Goal: Transaction & Acquisition: Obtain resource

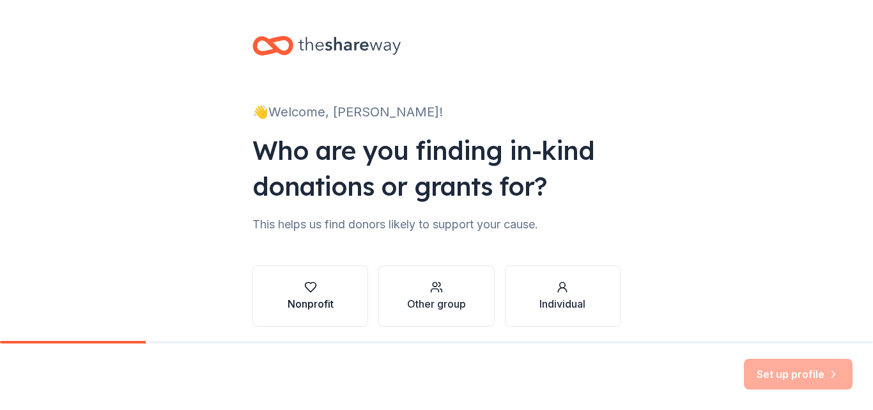
click at [305, 289] on icon "button" at bounding box center [310, 287] width 13 height 13
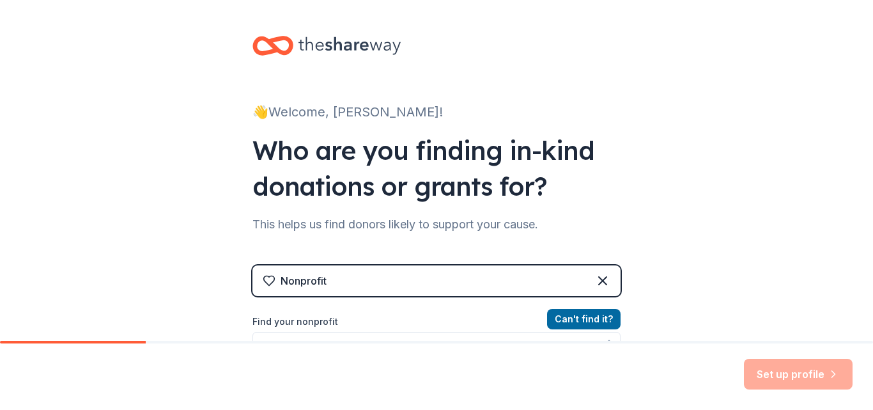
click at [329, 319] on label "Find your nonprofit" at bounding box center [436, 321] width 368 height 15
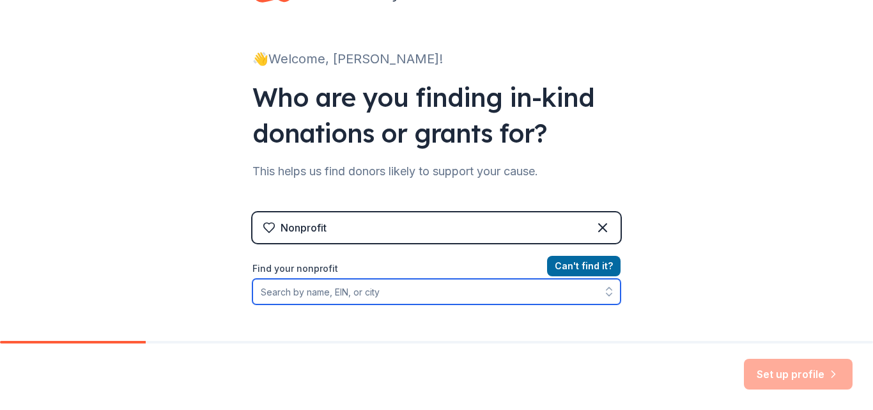
scroll to position [81, 0]
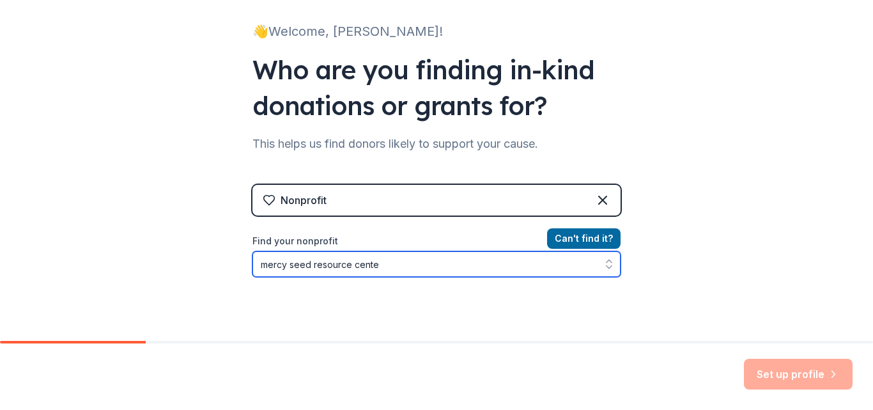
type input "mercy seed resource center"
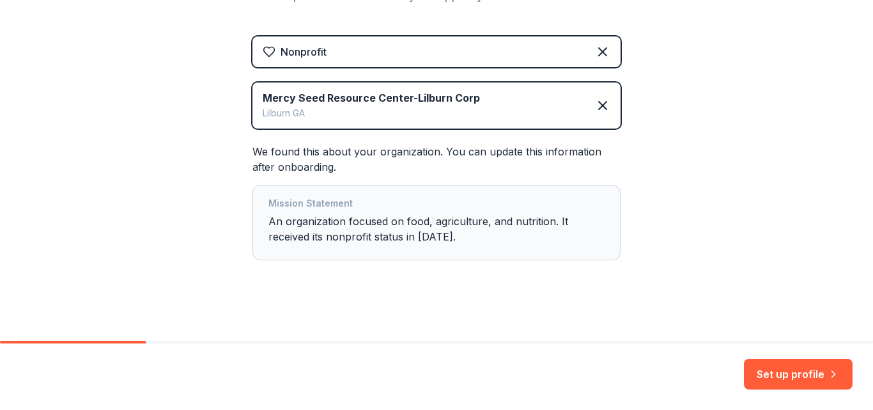
scroll to position [235, 0]
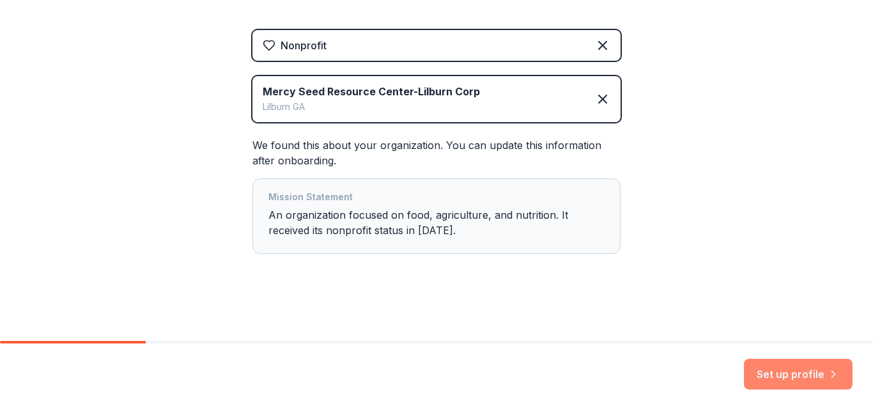
click at [786, 370] on button "Set up profile" at bounding box center [798, 374] width 109 height 31
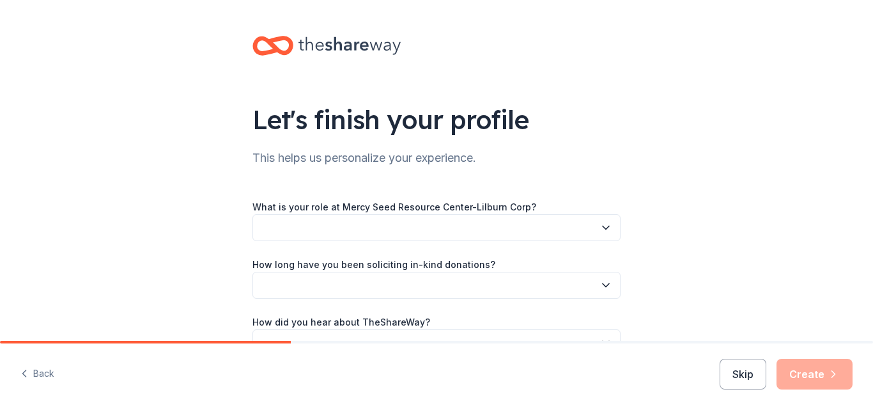
click at [601, 226] on icon "button" at bounding box center [605, 227] width 13 height 13
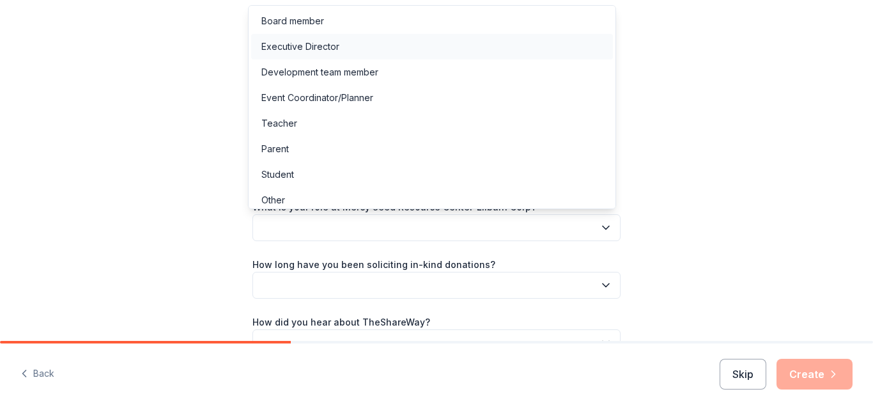
click at [277, 42] on div "Executive Director" at bounding box center [300, 46] width 78 height 15
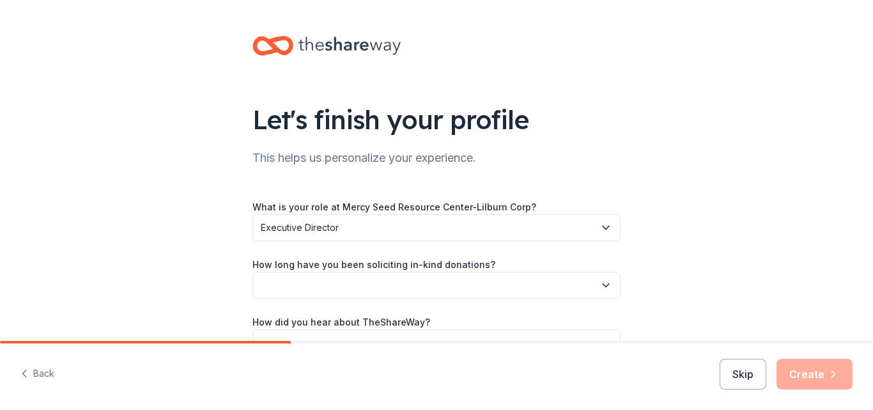
click at [603, 286] on icon "button" at bounding box center [606, 285] width 6 height 3
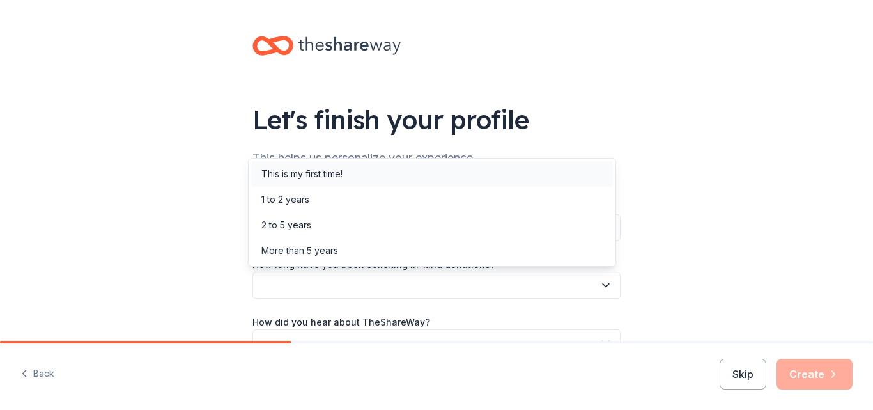
click at [319, 172] on div "This is my first time!" at bounding box center [301, 173] width 81 height 15
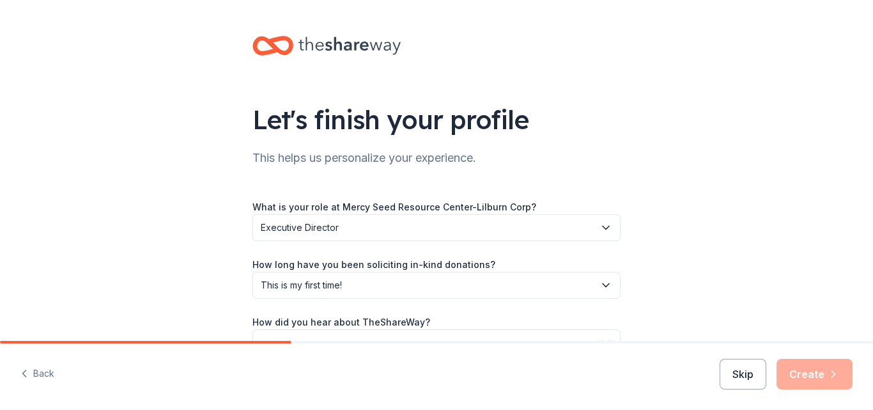
click at [603, 286] on icon "button" at bounding box center [605, 285] width 13 height 13
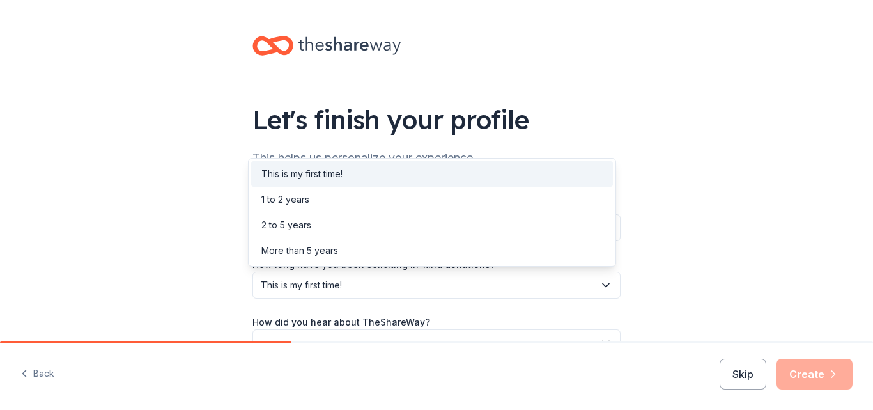
click at [688, 283] on div "Let's finish your profile This helps us personalize your experience. What is yo…" at bounding box center [436, 208] width 873 height 417
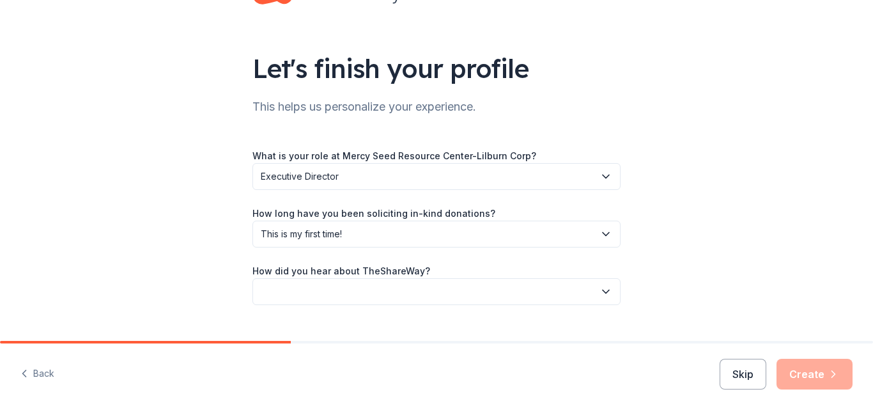
scroll to position [58, 0]
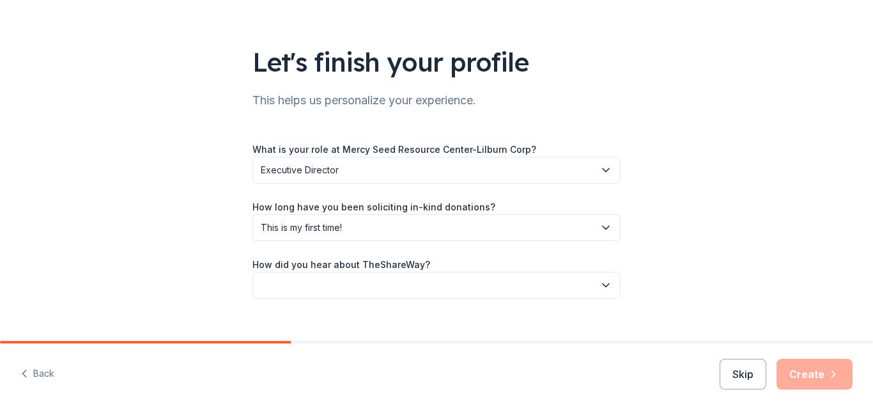
click at [603, 286] on icon "button" at bounding box center [605, 285] width 13 height 13
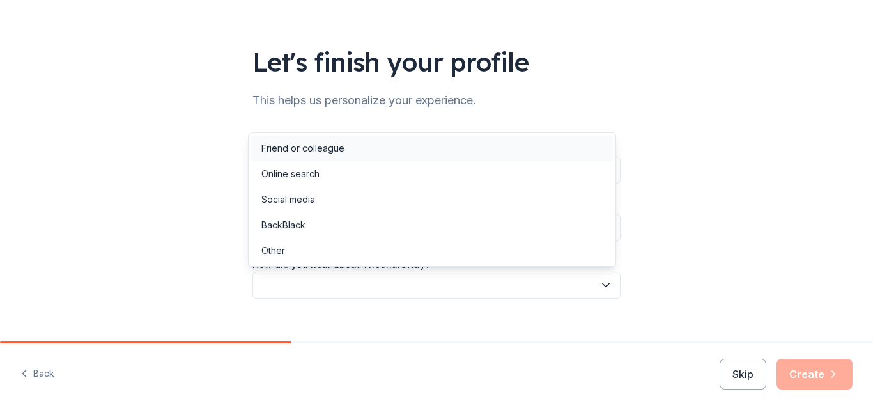
click at [319, 144] on div "Friend or colleague" at bounding box center [302, 148] width 83 height 15
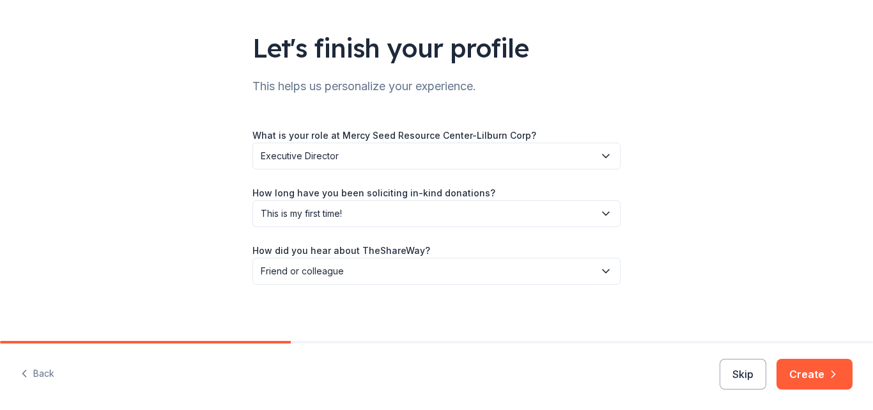
scroll to position [77, 0]
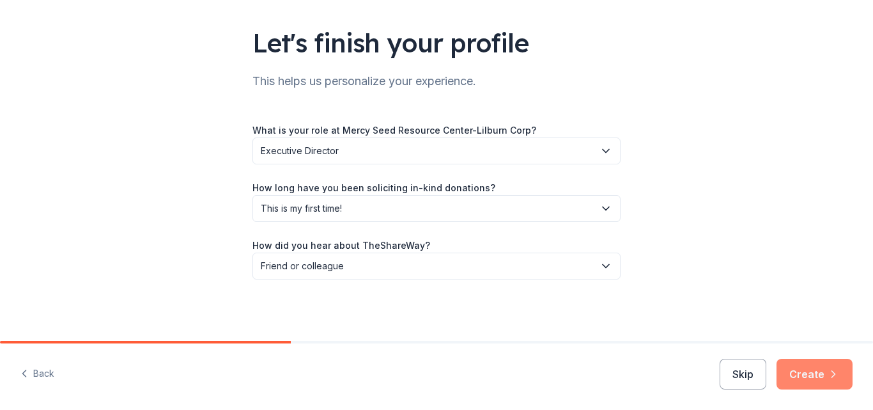
click at [819, 375] on button "Create" at bounding box center [814, 374] width 76 height 31
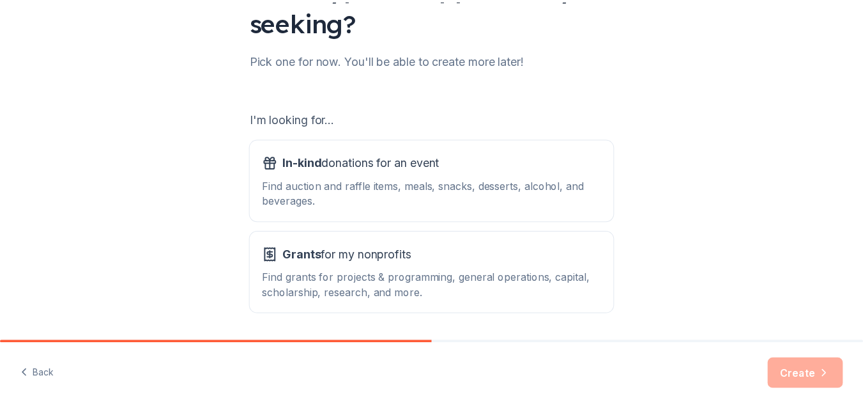
scroll to position [155, 0]
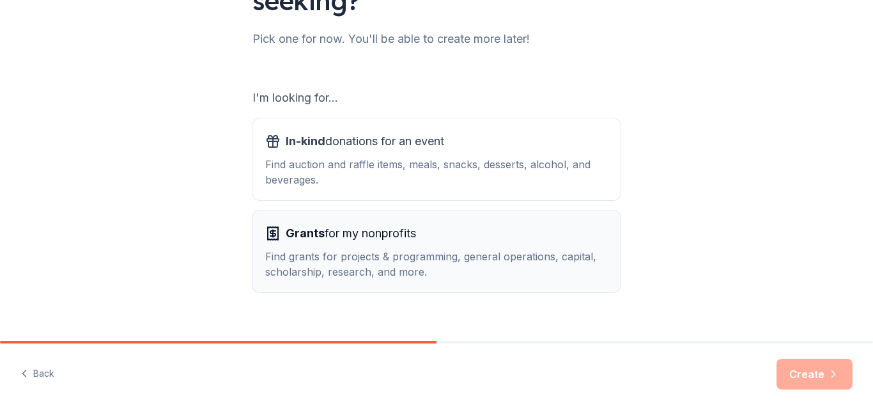
click at [457, 277] on div "Find grants for projects & programming, general operations, capital, scholarshi…" at bounding box center [436, 264] width 343 height 31
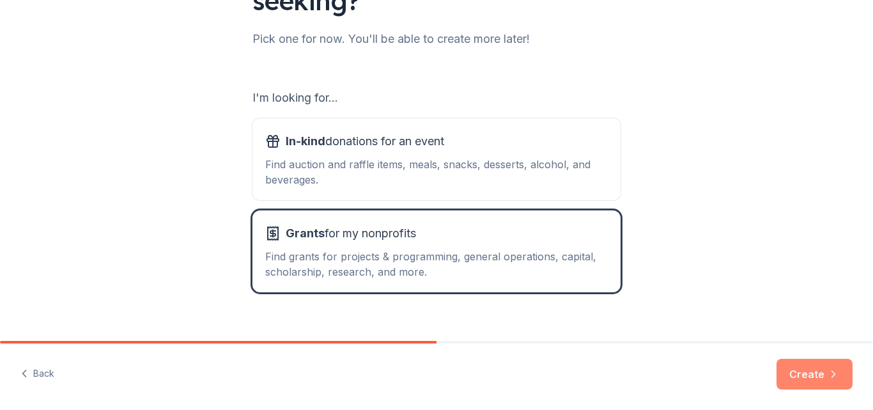
click at [821, 374] on button "Create" at bounding box center [814, 374] width 76 height 31
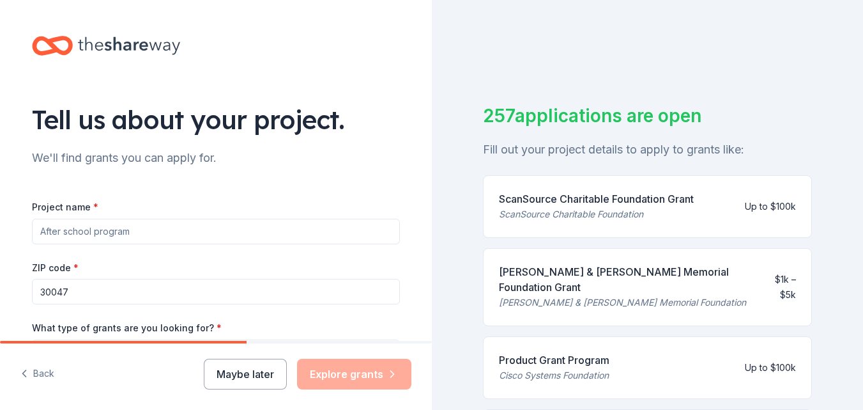
click at [59, 229] on input "Project name *" at bounding box center [216, 232] width 368 height 26
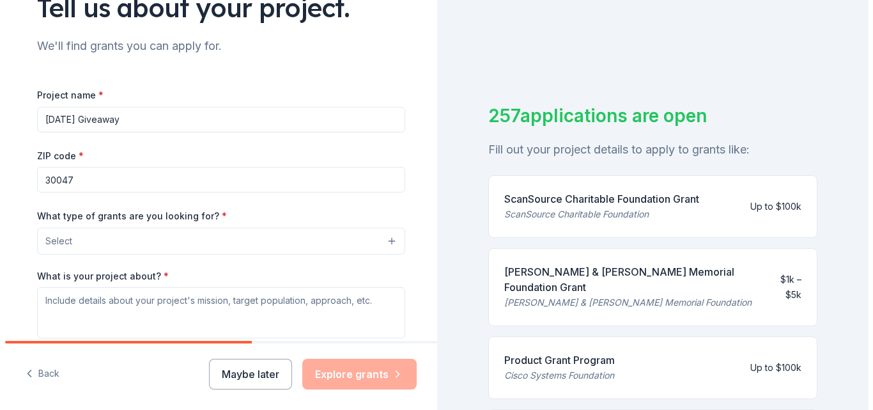
scroll to position [112, 0]
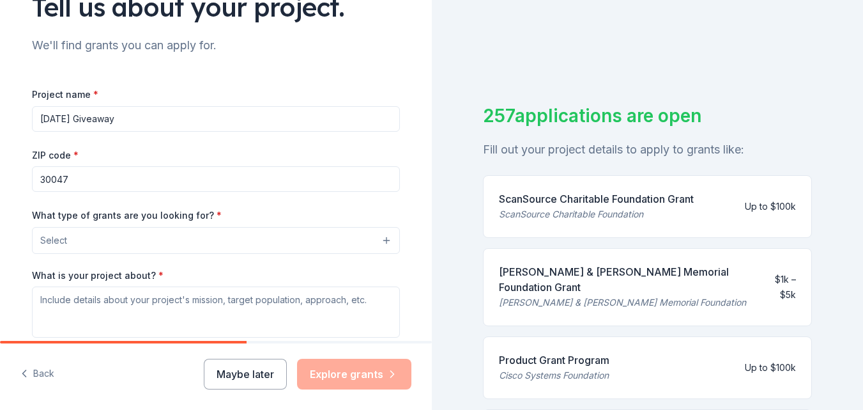
type input "[DATE] Giveaway"
click at [381, 243] on button "Select" at bounding box center [216, 240] width 368 height 27
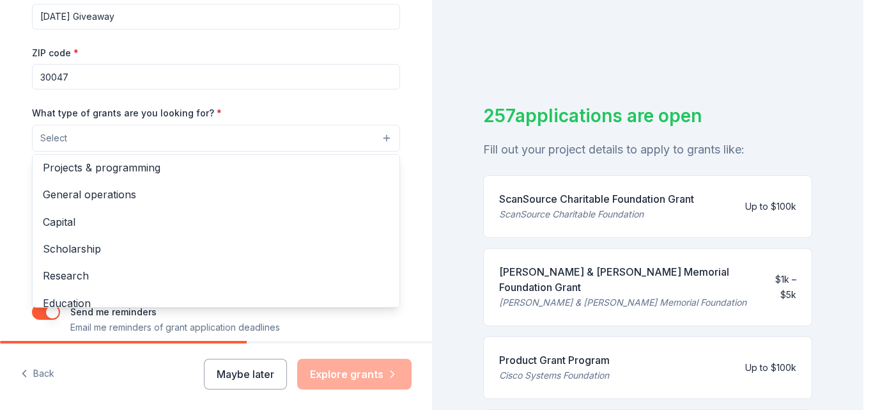
scroll to position [0, 0]
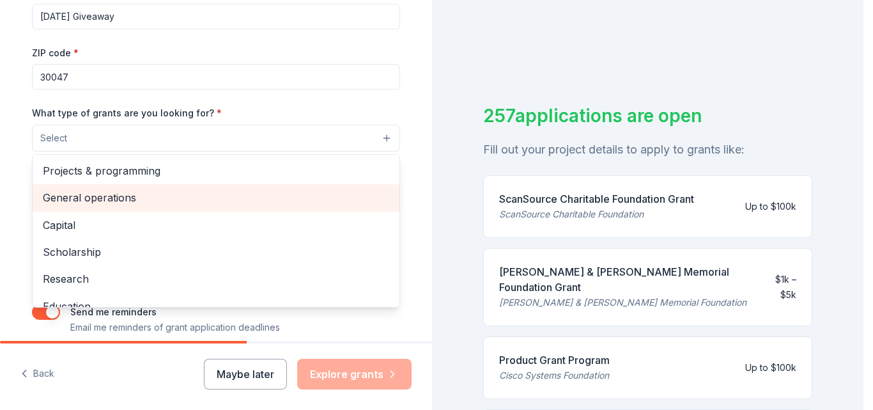
click at [134, 199] on span "General operations" at bounding box center [216, 197] width 346 height 17
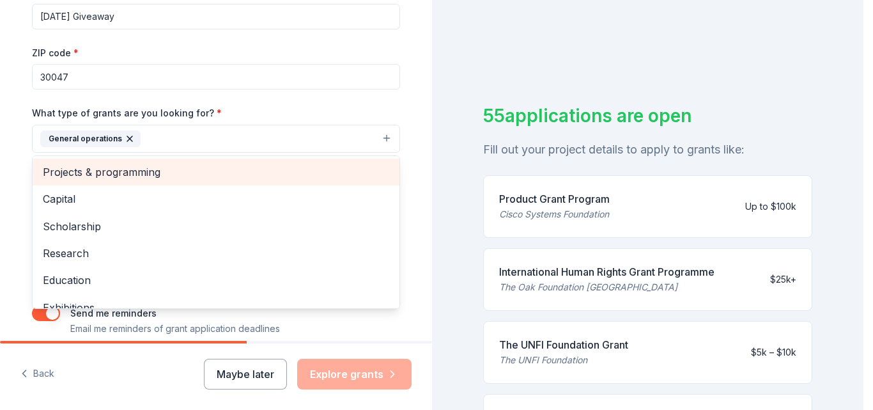
click at [160, 169] on span "Projects & programming" at bounding box center [216, 172] width 346 height 17
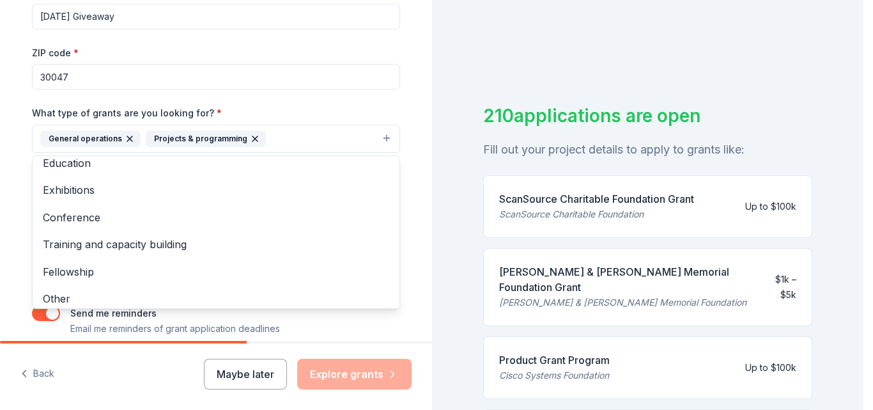
scroll to position [97, 0]
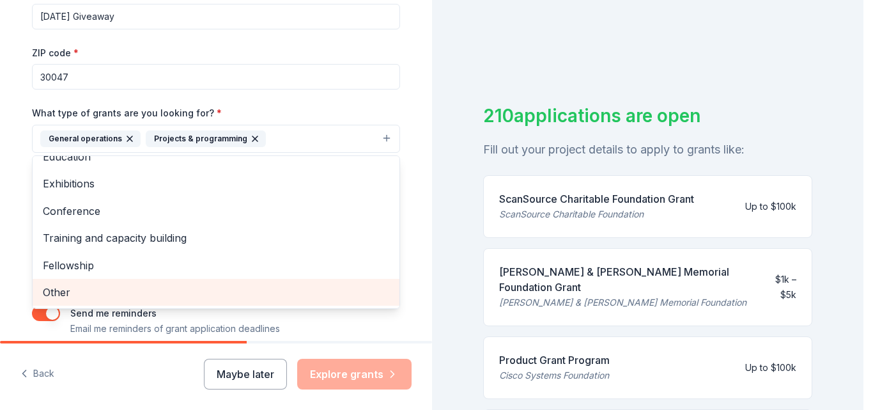
click at [55, 297] on span "Other" at bounding box center [216, 292] width 346 height 17
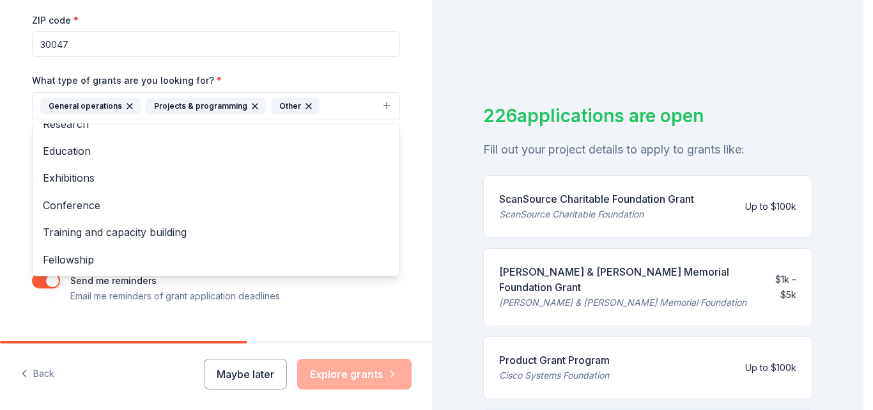
scroll to position [267, 0]
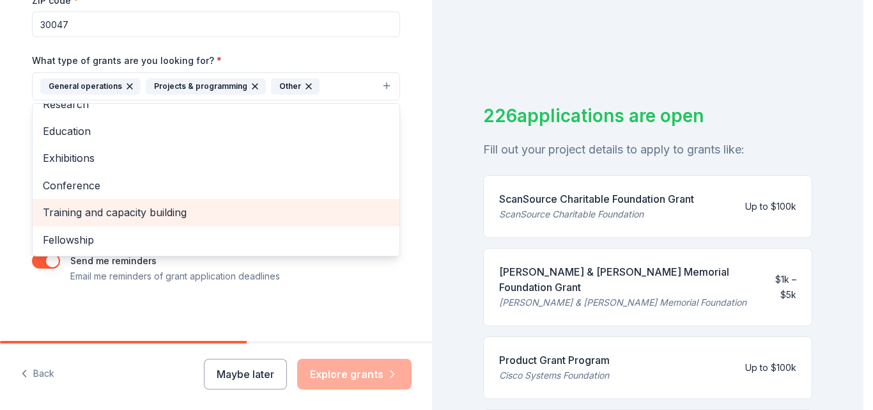
click at [176, 213] on span "Training and capacity building" at bounding box center [216, 212] width 346 height 17
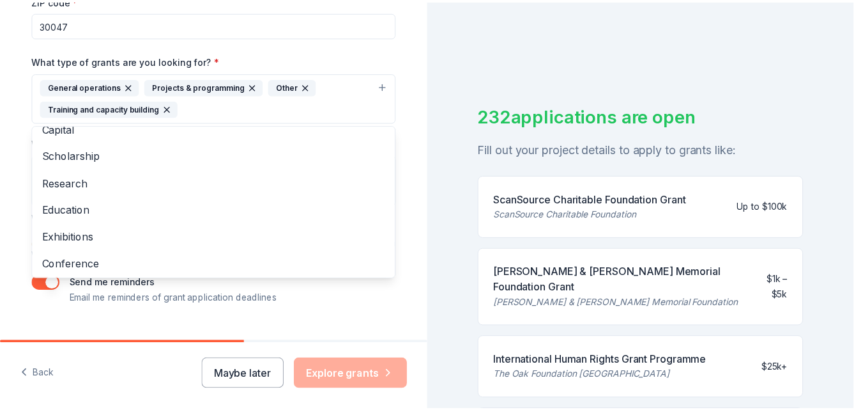
scroll to position [0, 0]
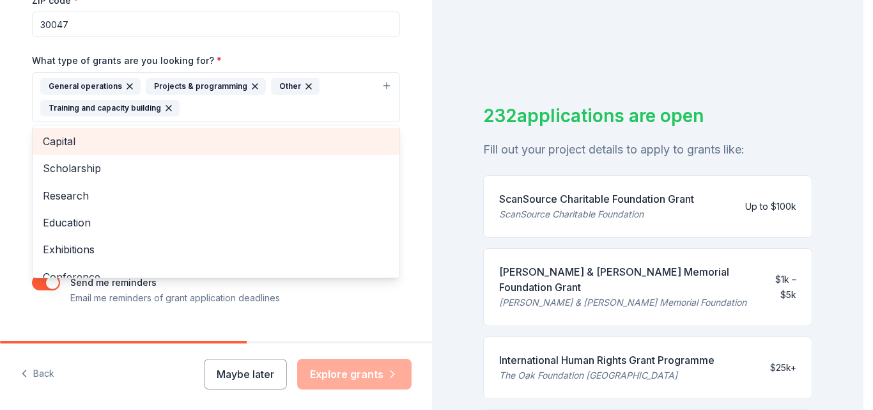
click at [47, 139] on span "Capital" at bounding box center [216, 141] width 346 height 17
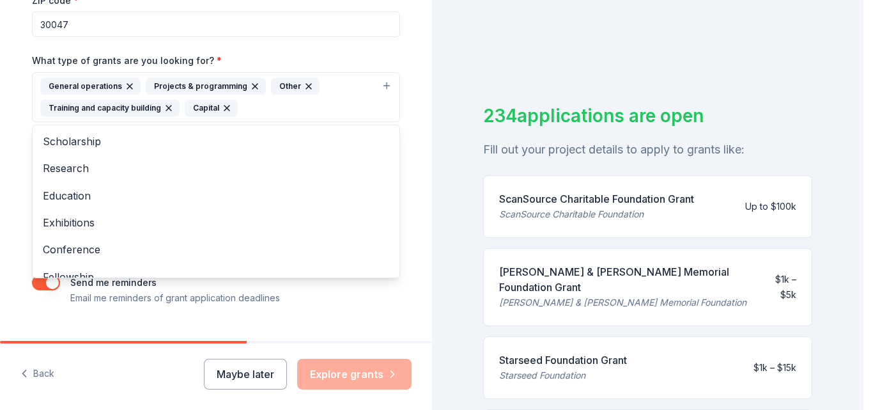
click at [403, 258] on div "Tell us about your project. We'll find grants you can apply for. Project name *…" at bounding box center [216, 50] width 409 height 634
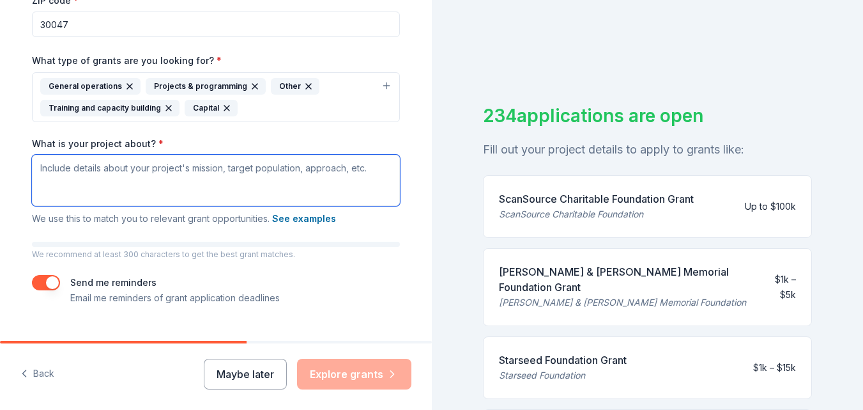
click at [40, 167] on textarea "What is your project about? *" at bounding box center [216, 180] width 368 height 51
click at [38, 167] on textarea "What is your project about? *" at bounding box center [216, 180] width 368 height 51
paste textarea "Provide families with a complete Thanksgiving meal package—delivered with digni…"
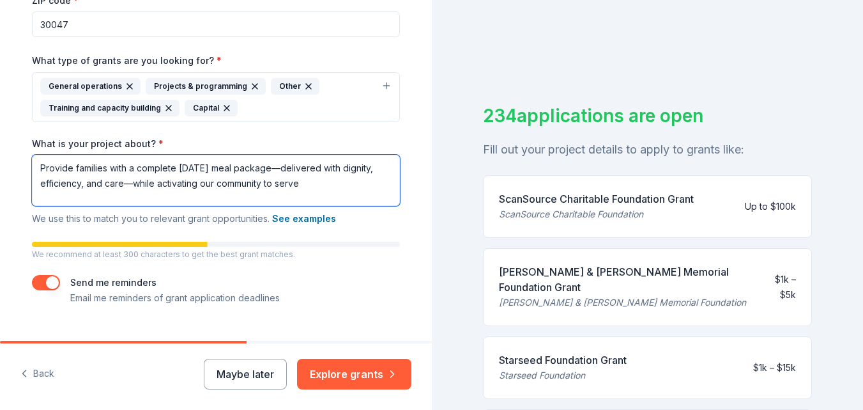
drag, startPoint x: 33, startPoint y: 167, endPoint x: 355, endPoint y: 199, distance: 323.7
click at [355, 199] on textarea "Provide families with a complete Thanksgiving meal package—delivered with digni…" at bounding box center [216, 180] width 368 height 51
paste textarea "Mercy Seed will host our annual Thanksgiving Giveaway to ensure local families—…"
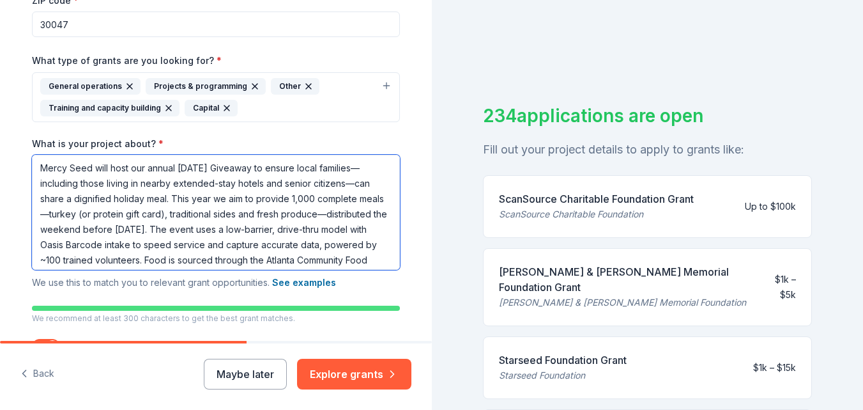
click at [34, 166] on textarea "Mercy Seed will host our annual Thanksgiving Giveaway to ensure local families—…" at bounding box center [216, 212] width 368 height 115
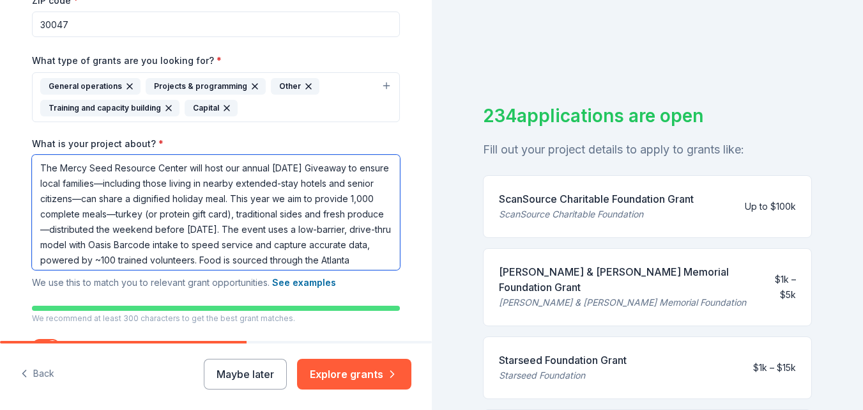
click at [129, 183] on textarea "The Mercy Seed Resource Center will host our annual Thanksgiving Giveaway to en…" at bounding box center [216, 212] width 368 height 115
click at [105, 200] on textarea "The Mercy Seed Resource Center will host our annual Thanksgiving Giveaway to en…" at bounding box center [216, 212] width 368 height 115
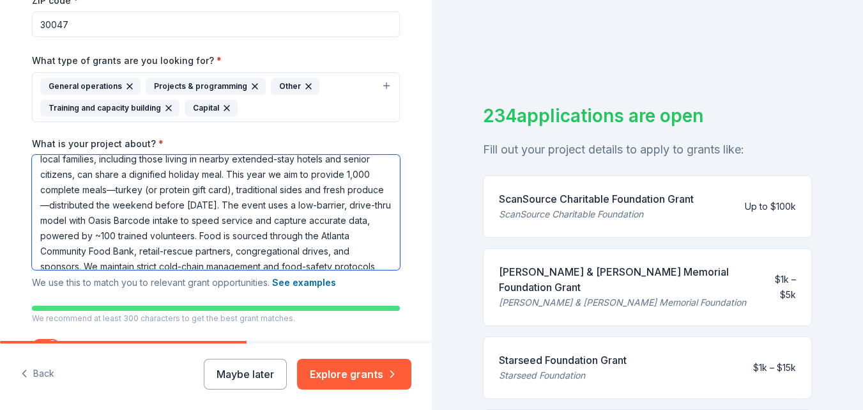
scroll to position [27, 0]
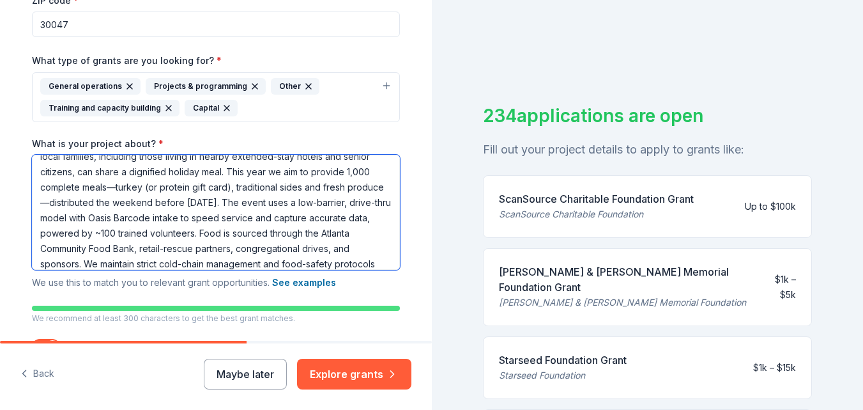
click at [77, 203] on textarea "The Mercy Seed Resource Center will host our annual Thanksgiving Giveaway to en…" at bounding box center [216, 212] width 368 height 115
drag, startPoint x: 139, startPoint y: 202, endPoint x: 180, endPoint y: 201, distance: 41.5
click at [180, 201] on textarea "The Mercy Seed Resource Center will host our annual Thanksgiving Giveaway to en…" at bounding box center [216, 212] width 368 height 115
drag, startPoint x: 123, startPoint y: 204, endPoint x: 157, endPoint y: 201, distance: 34.6
click at [157, 201] on textarea "The Mercy Seed Resource Center will host our annual Thanksgiving Giveaway to en…" at bounding box center [216, 212] width 368 height 115
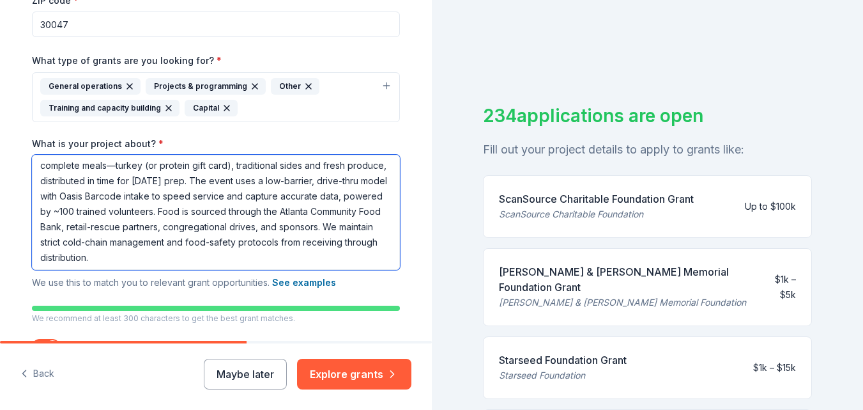
scroll to position [50, 0]
click at [168, 228] on textarea "The Mercy Seed Resource Center will host our annual Thanksgiving Giveaway to en…" at bounding box center [216, 212] width 368 height 115
click at [55, 243] on textarea "The Mercy Seed Resource Center will host our annual Thanksgiving Giveaway to en…" at bounding box center [216, 212] width 368 height 115
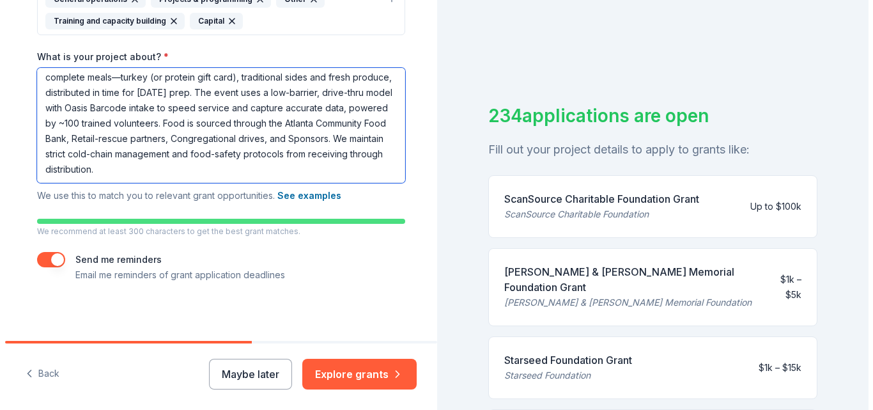
scroll to position [357, 0]
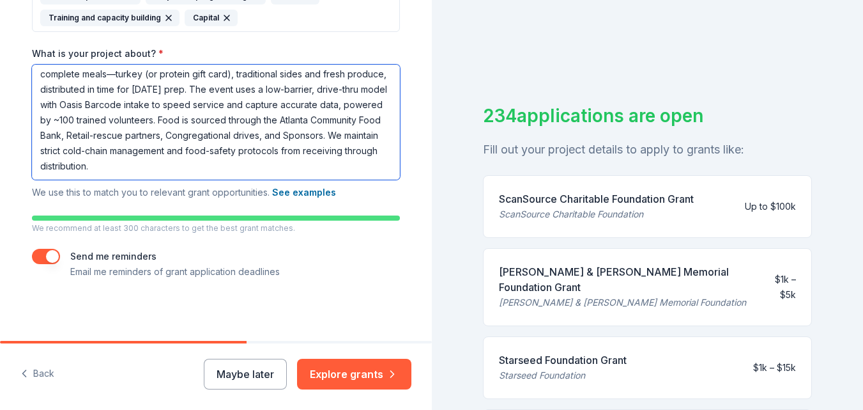
type textarea "The Mercy Seed Resource Center will host our annual Thanksgiving Giveaway to en…"
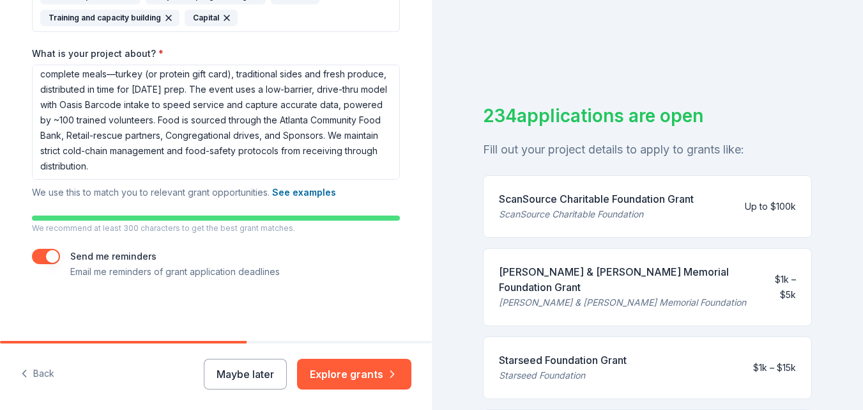
click at [50, 255] on button "button" at bounding box center [46, 256] width 28 height 15
click at [39, 255] on button "button" at bounding box center [46, 256] width 28 height 15
click at [343, 375] on button "Explore grants" at bounding box center [354, 374] width 114 height 31
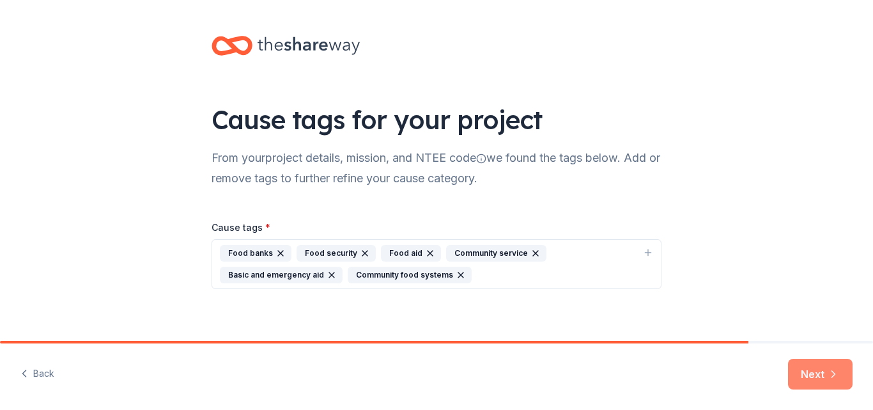
click at [819, 371] on button "Next" at bounding box center [820, 374] width 65 height 31
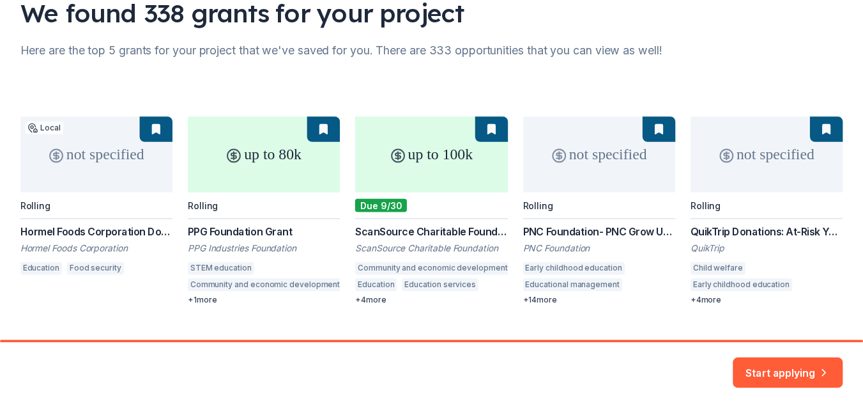
scroll to position [111, 0]
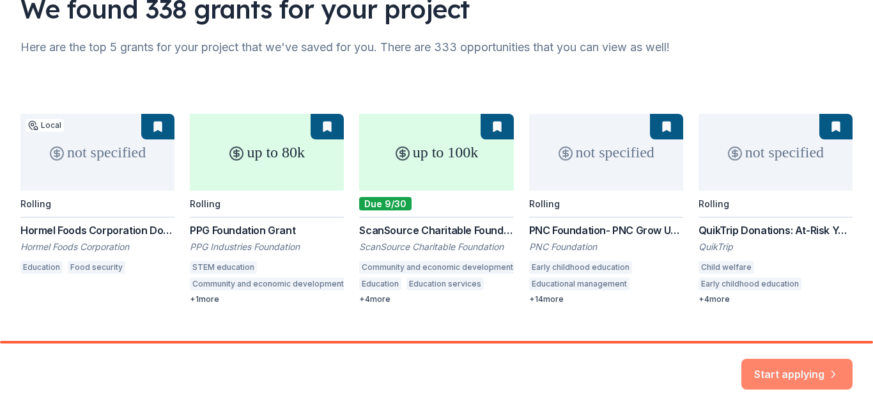
click at [798, 369] on button "Start applying" at bounding box center [796, 366] width 111 height 31
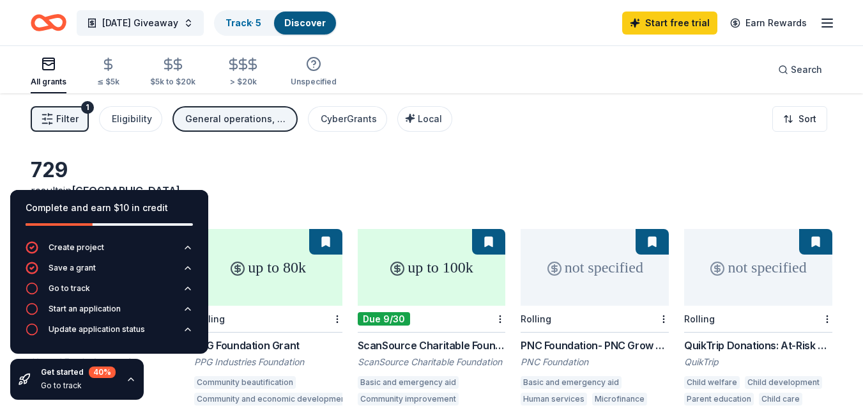
click at [168, 168] on div "729" at bounding box center [105, 170] width 148 height 26
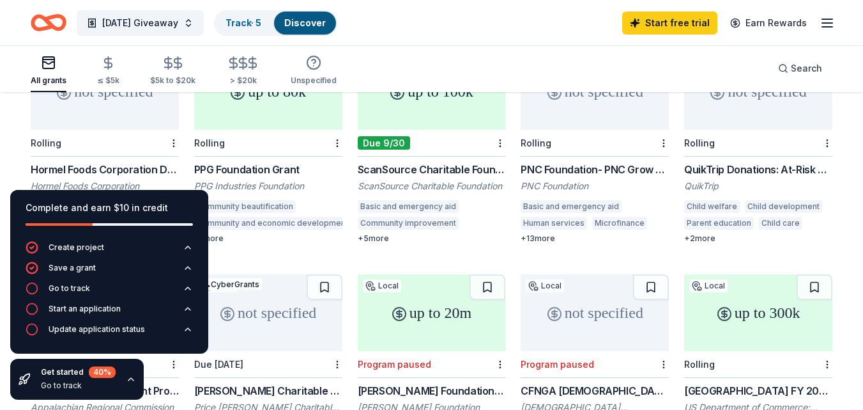
scroll to position [177, 0]
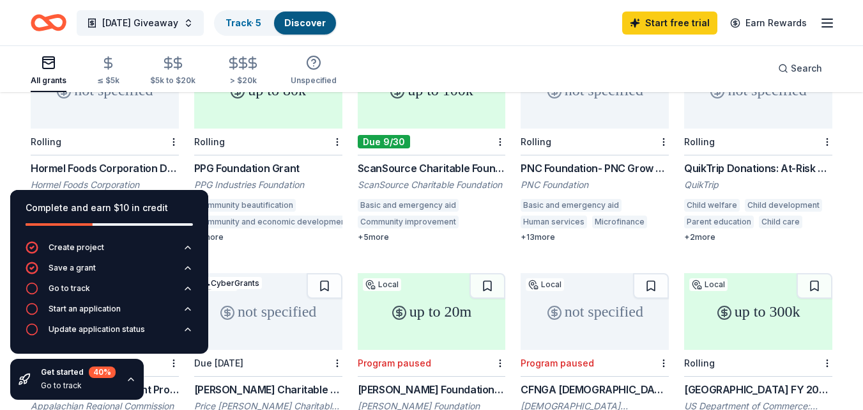
click at [49, 160] on div "Hormel Foods Corporation Donations" at bounding box center [105, 167] width 148 height 15
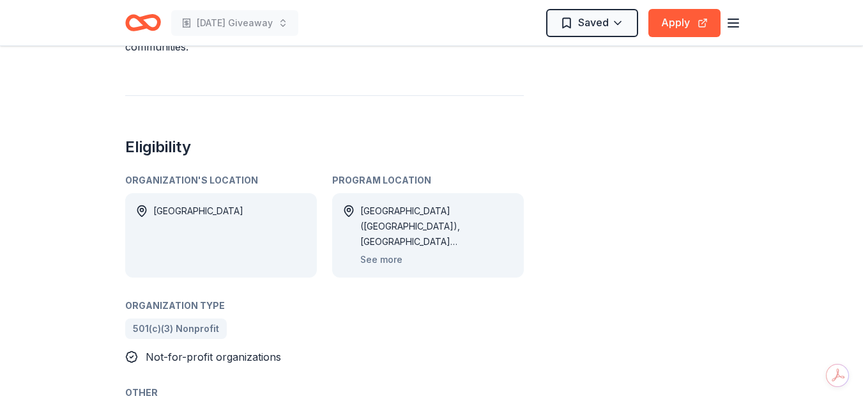
scroll to position [622, 0]
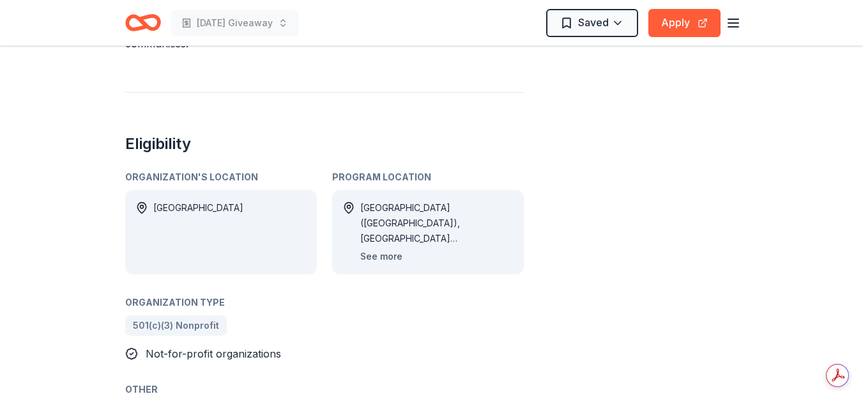
click at [390, 249] on button "See more" at bounding box center [381, 256] width 42 height 15
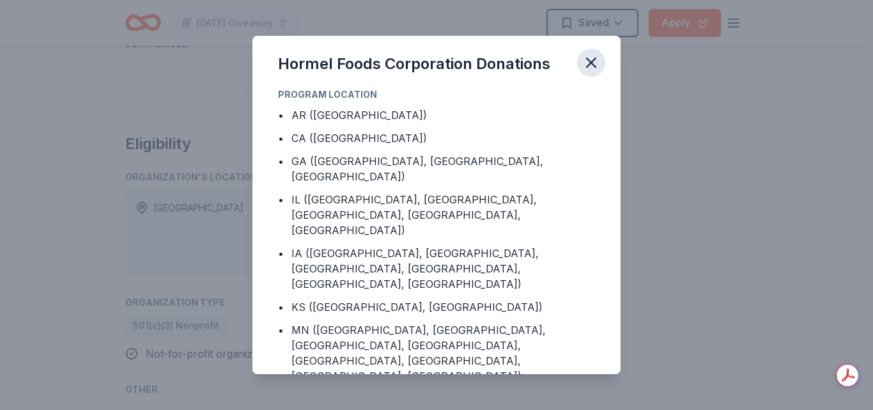
click at [595, 64] on icon "button" at bounding box center [591, 63] width 18 height 18
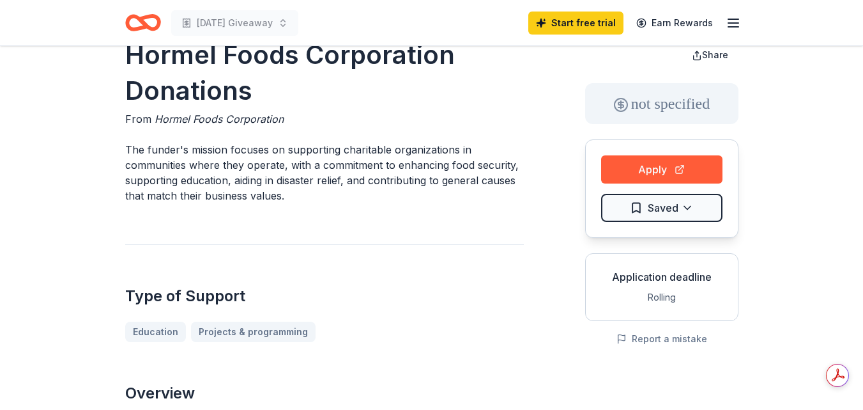
scroll to position [31, 0]
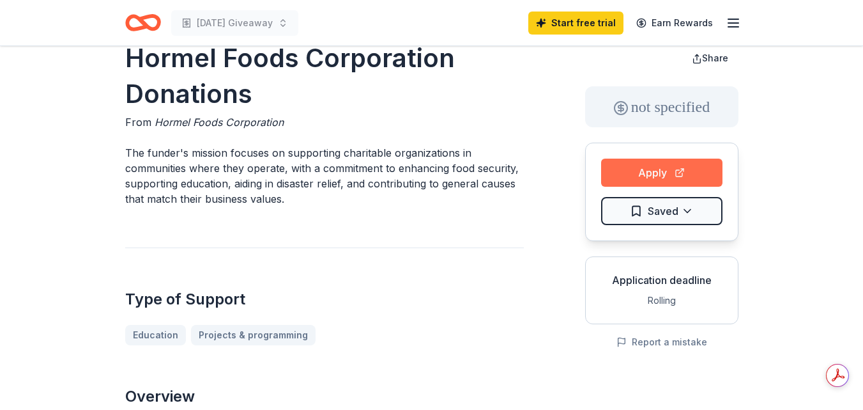
click at [645, 169] on button "Apply" at bounding box center [661, 172] width 121 height 28
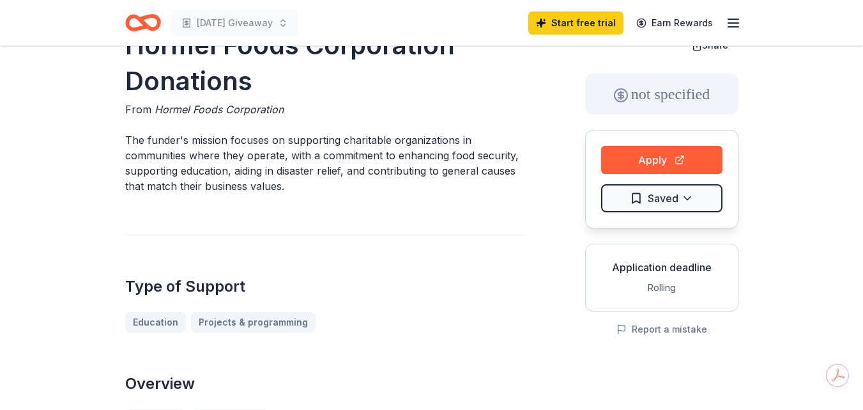
scroll to position [72, 0]
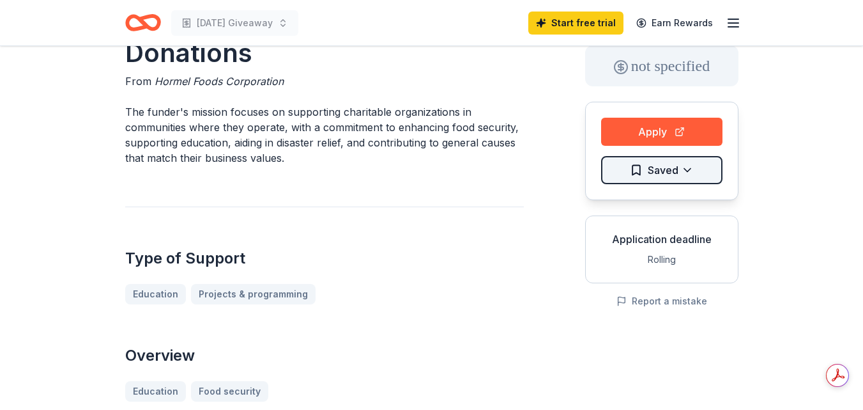
click at [688, 169] on html "Thanksgiving Giveaway Start free trial Earn Rewards Hormel Foods Corporation Do…" at bounding box center [431, 133] width 863 height 410
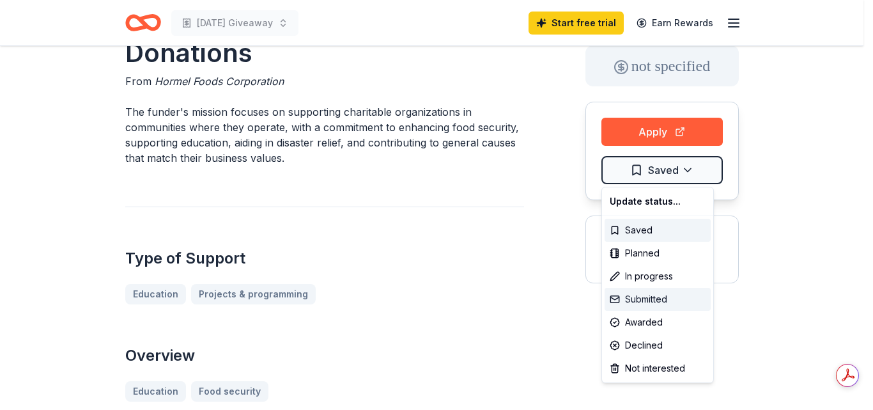
click at [633, 296] on div "Submitted" at bounding box center [658, 299] width 106 height 23
click at [407, 121] on html "Thanksgiving Giveaway Start free trial Earn Rewards Hormel Foods Corporation Do…" at bounding box center [436, 133] width 873 height 410
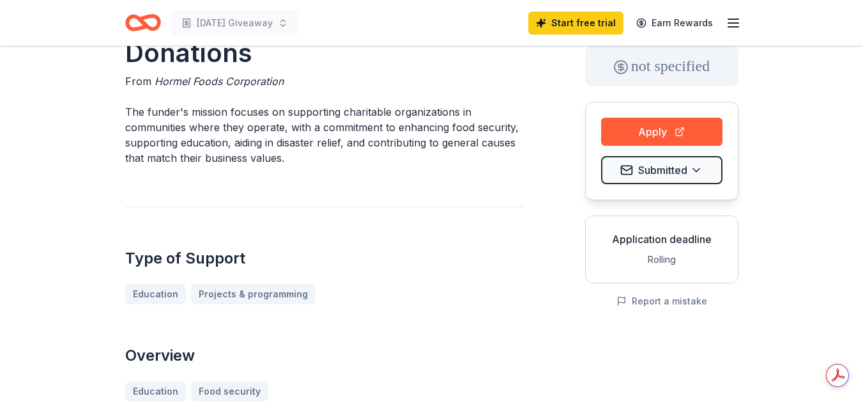
scroll to position [0, 0]
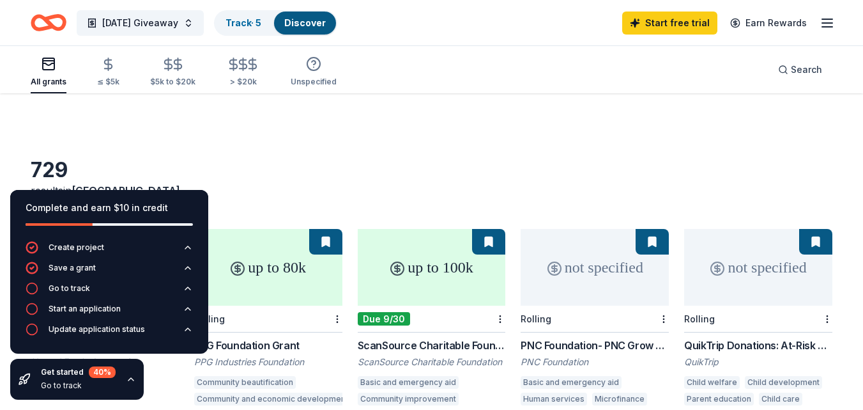
scroll to position [177, 0]
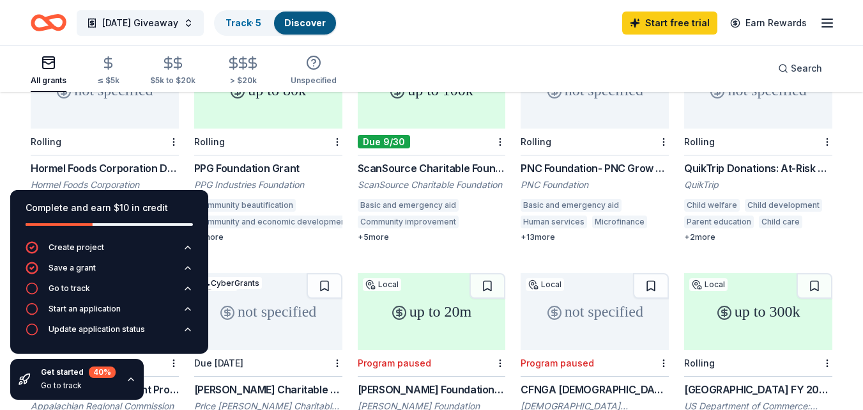
click at [130, 378] on icon "button" at bounding box center [130, 379] width 5 height 3
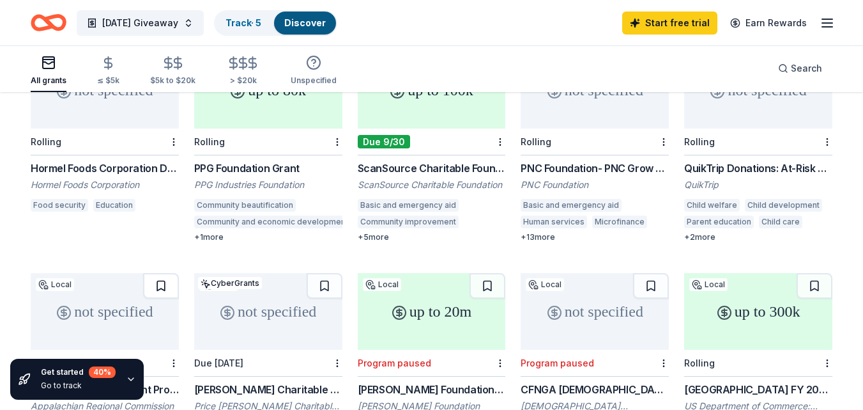
click at [161, 273] on button at bounding box center [161, 286] width 36 height 26
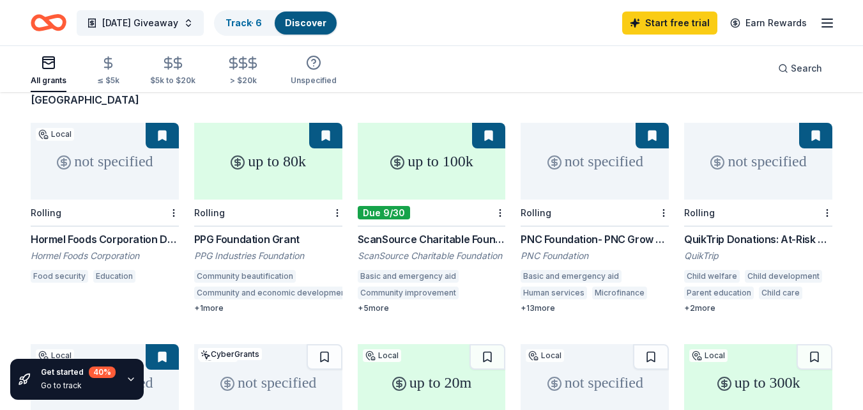
scroll to position [104, 0]
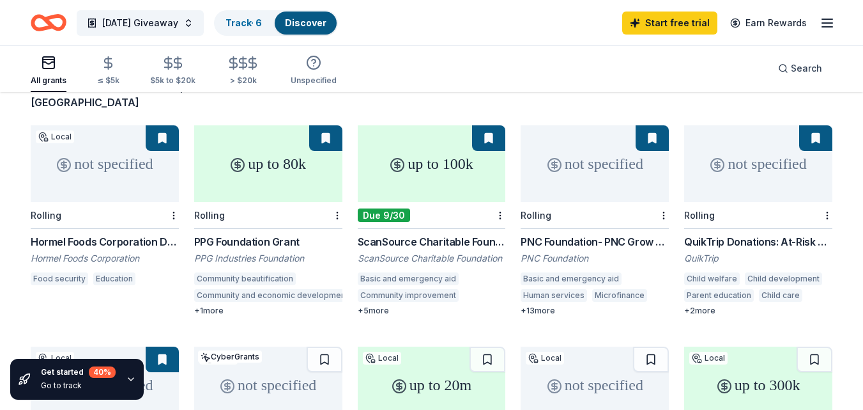
click at [210, 305] on div "+ 1 more" at bounding box center [268, 310] width 148 height 10
click at [383, 305] on div "+ 5 more" at bounding box center [432, 310] width 148 height 10
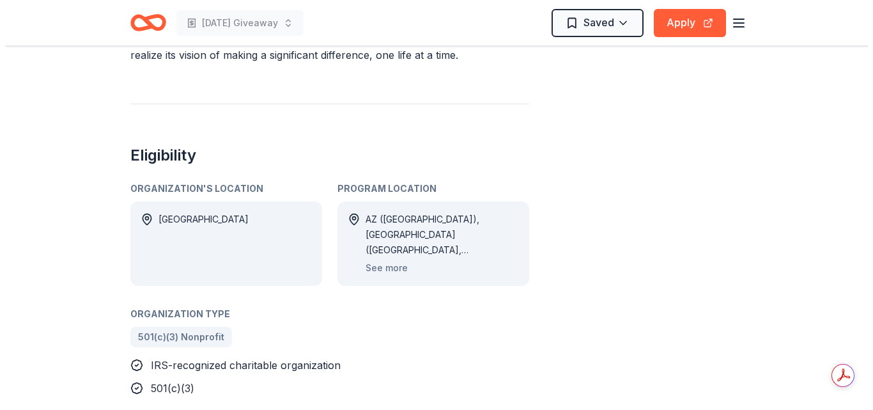
scroll to position [665, 0]
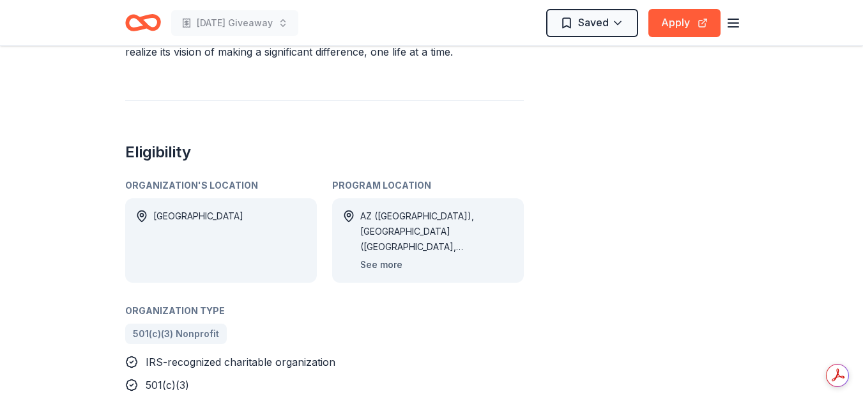
click at [382, 265] on button "See more" at bounding box center [381, 264] width 42 height 15
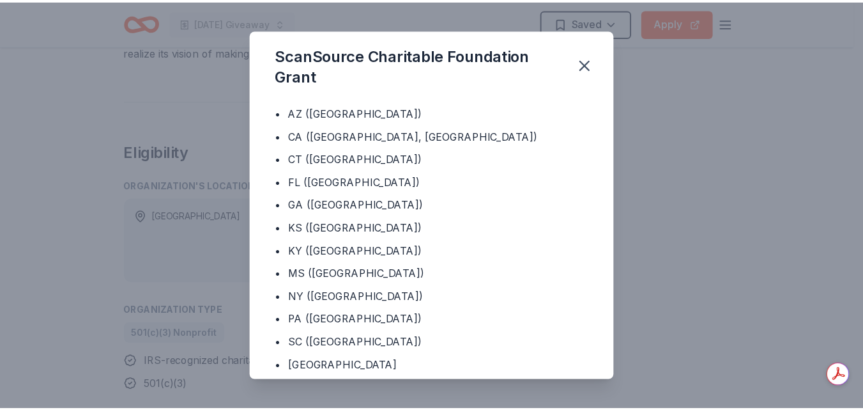
scroll to position [0, 0]
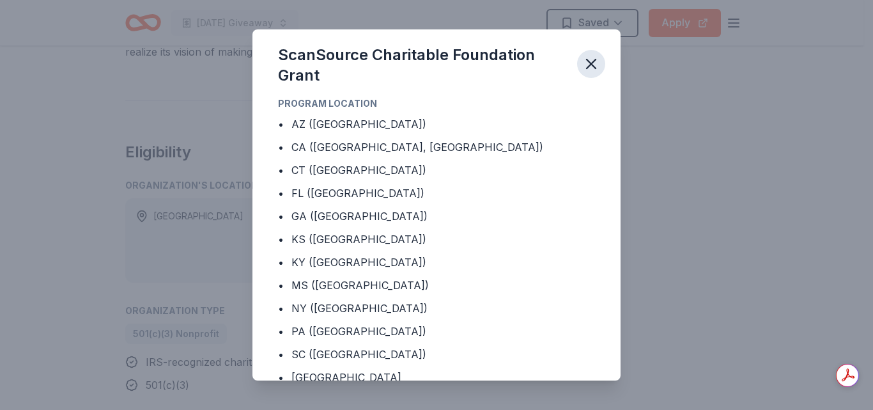
click at [586, 65] on icon "button" at bounding box center [591, 64] width 18 height 18
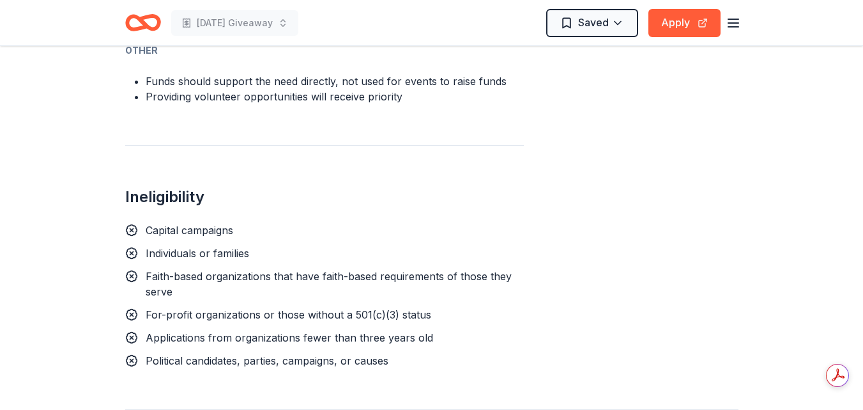
scroll to position [1088, 0]
